Goal: Transaction & Acquisition: Purchase product/service

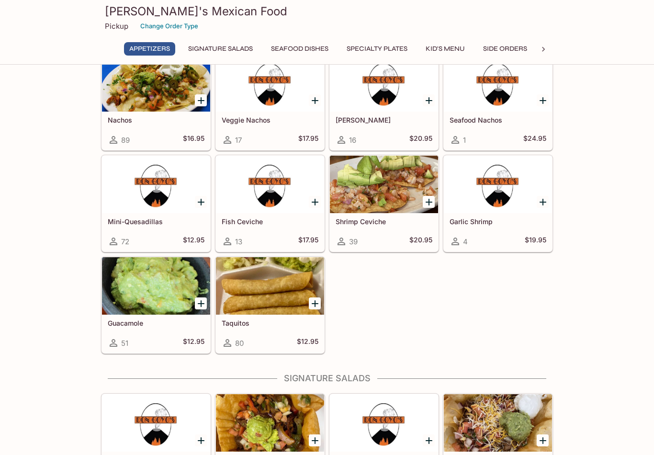
scroll to position [46, 0]
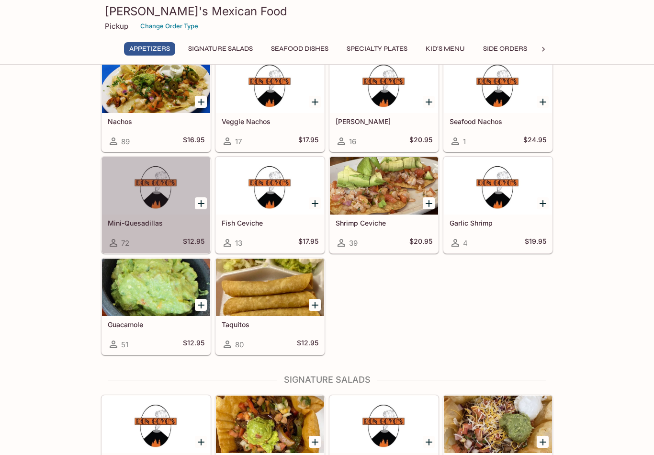
click at [188, 215] on div at bounding box center [156, 185] width 108 height 57
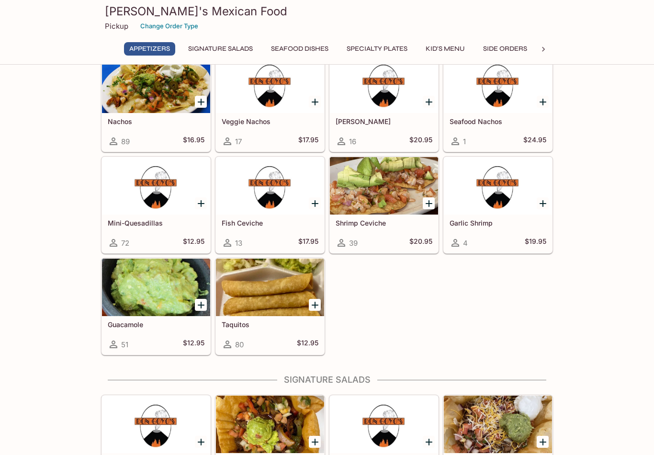
scroll to position [62, 0]
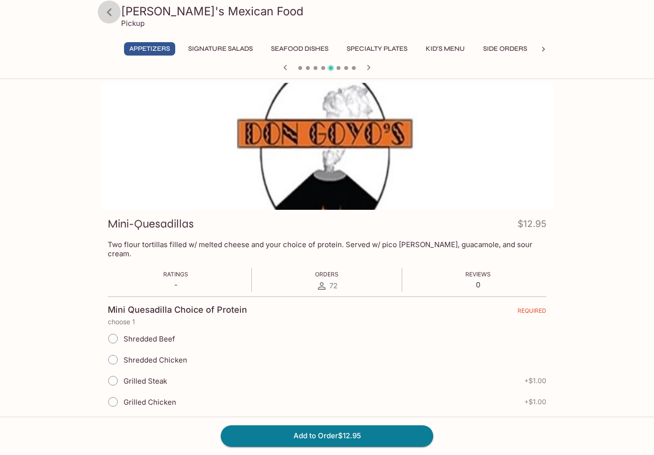
click at [116, 13] on icon at bounding box center [109, 12] width 17 height 17
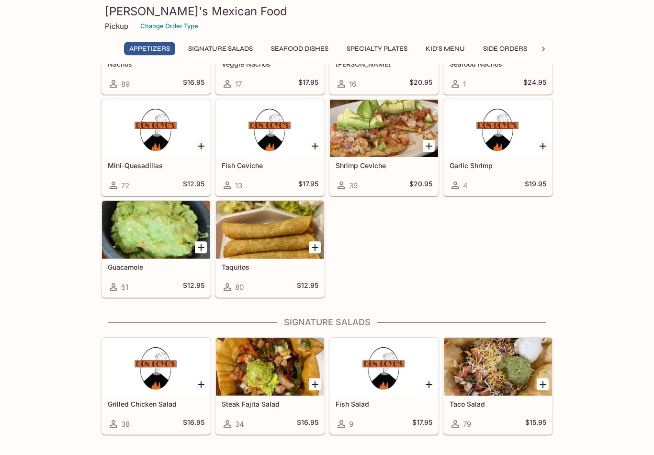
scroll to position [103, 0]
click at [395, 141] on div at bounding box center [384, 128] width 108 height 57
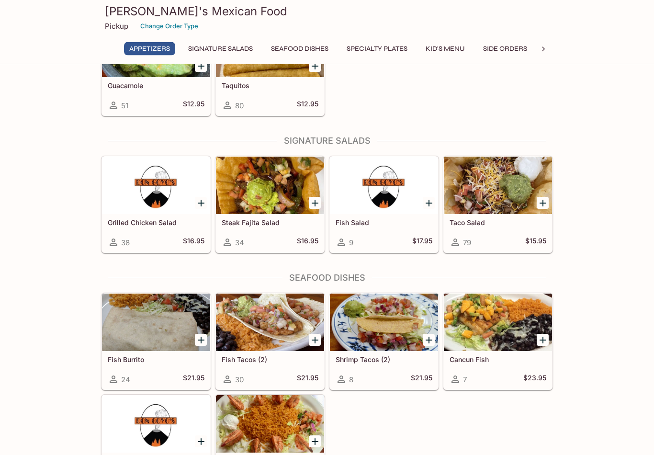
scroll to position [285, 0]
click at [298, 224] on h5 "Steak Fajita Salad" at bounding box center [270, 222] width 97 height 8
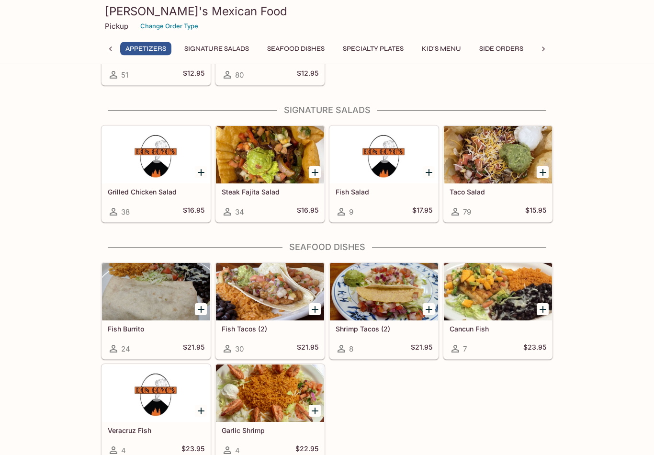
scroll to position [316, 0]
click at [292, 195] on h5 "Steak Fajita Salad" at bounding box center [270, 192] width 97 height 8
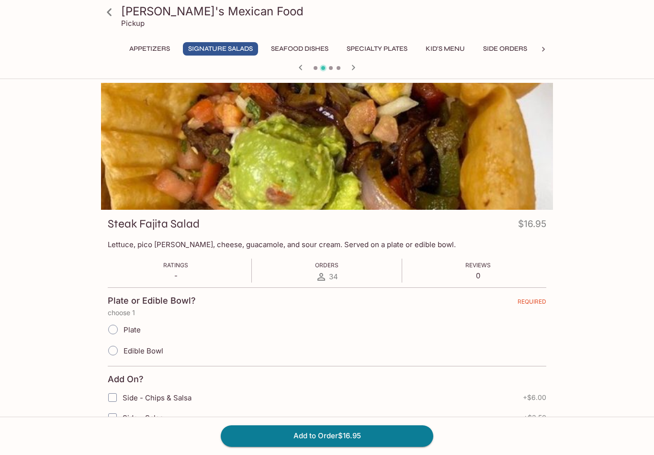
click at [545, 52] on icon at bounding box center [544, 50] width 10 height 10
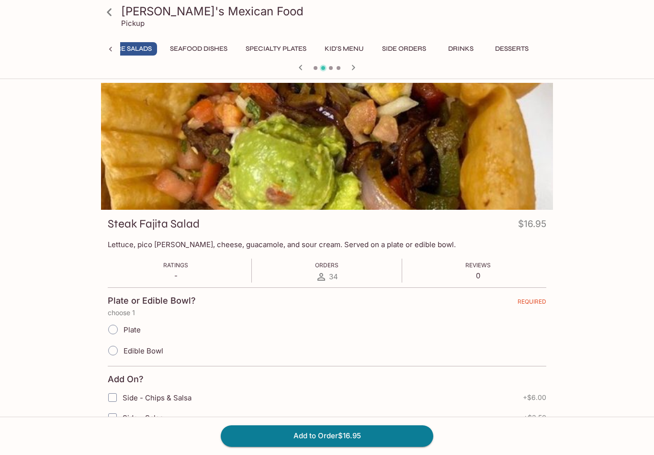
click at [114, 11] on icon at bounding box center [109, 12] width 17 height 17
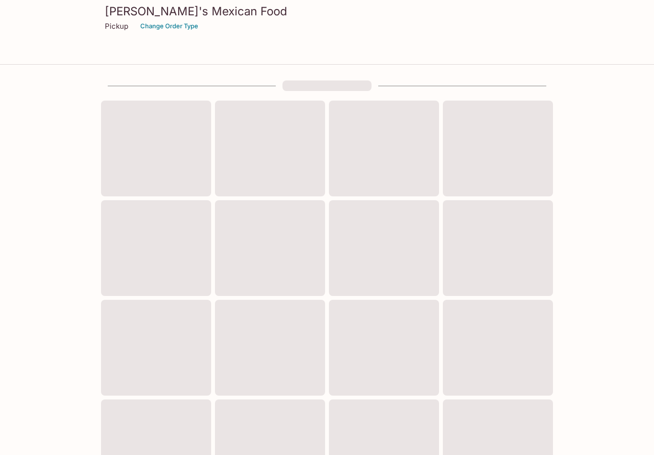
scroll to position [239, 0]
